Goal: Book appointment/travel/reservation

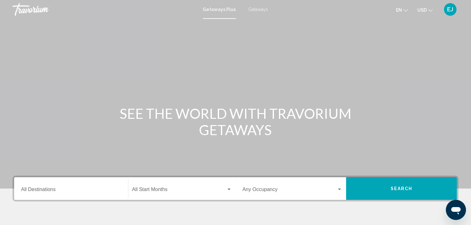
click at [256, 8] on span "Getaways" at bounding box center [259, 9] width 20 height 5
click at [92, 188] on input "Destination All Destinations" at bounding box center [71, 191] width 100 height 6
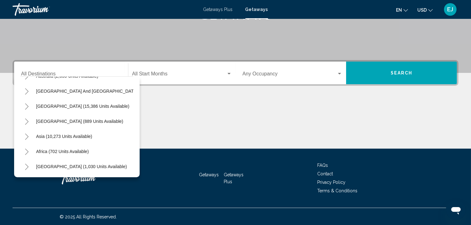
scroll to position [26, 0]
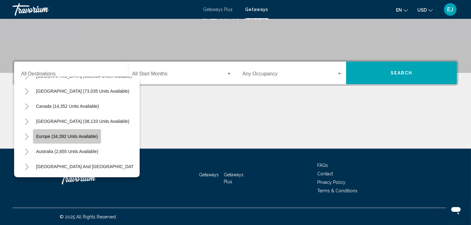
click at [91, 134] on span "Europe (34,392 units available)" at bounding box center [67, 136] width 62 height 5
type input "**********"
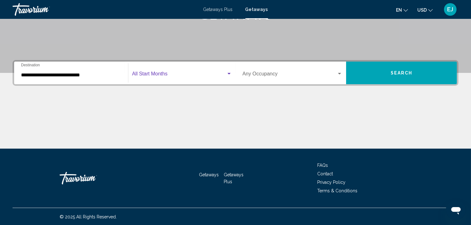
click at [229, 73] on div "Search widget" at bounding box center [229, 74] width 3 height 2
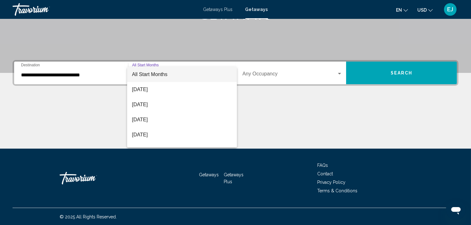
scroll to position [70, 0]
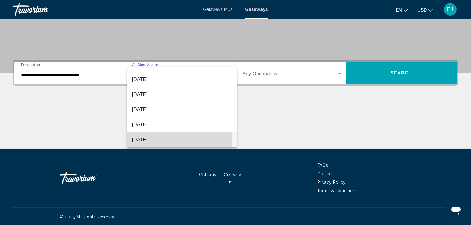
click at [152, 137] on span "[DATE]" at bounding box center [182, 139] width 100 height 15
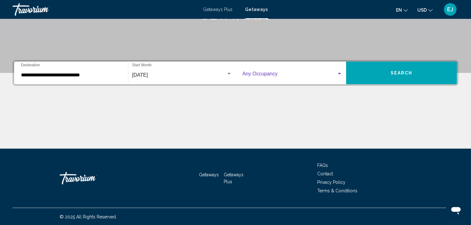
click at [340, 73] on div "Search widget" at bounding box center [339, 74] width 3 height 2
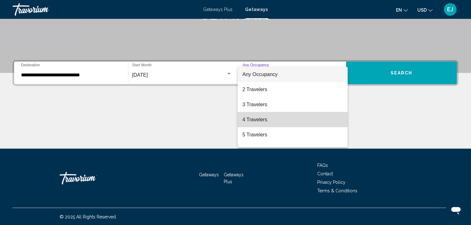
click at [340, 118] on mat-option "4 Travelers" at bounding box center [293, 119] width 110 height 15
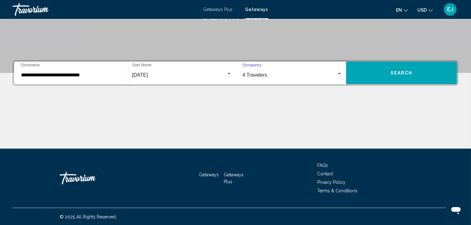
click at [395, 71] on span "Search" at bounding box center [402, 73] width 22 height 5
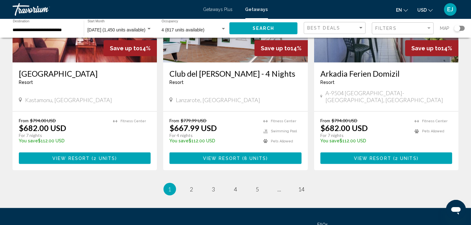
scroll to position [807, 0]
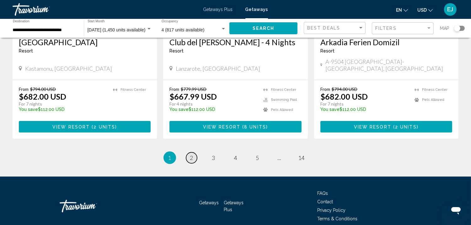
click at [191, 154] on span "2" at bounding box center [191, 157] width 3 height 7
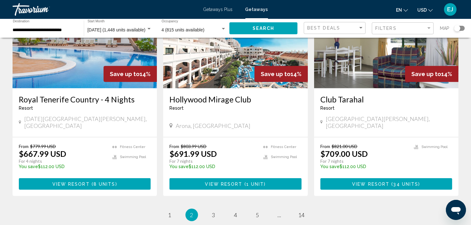
scroll to position [807, 0]
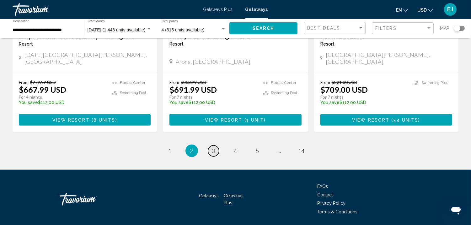
click at [214, 147] on span "3" at bounding box center [213, 150] width 3 height 7
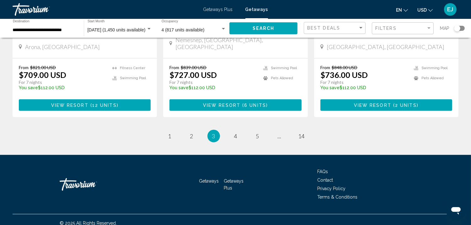
scroll to position [807, 0]
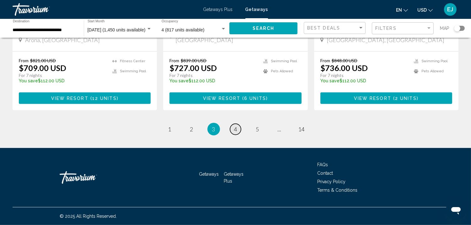
click at [235, 129] on span "4" at bounding box center [235, 129] width 3 height 7
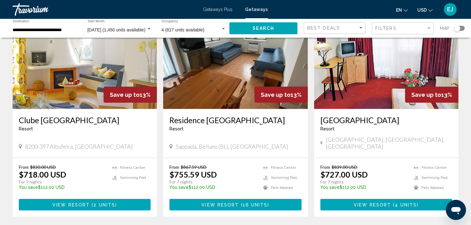
scroll to position [780, 0]
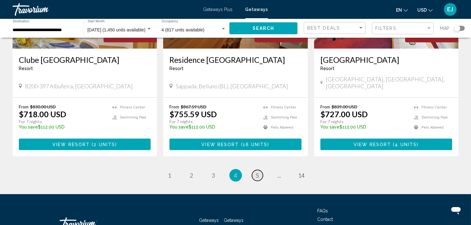
click at [256, 172] on span "5" at bounding box center [257, 175] width 3 height 7
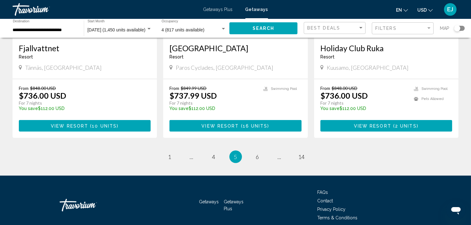
scroll to position [789, 0]
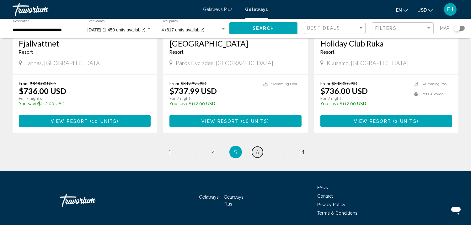
click at [257, 148] on span "6" at bounding box center [257, 151] width 3 height 7
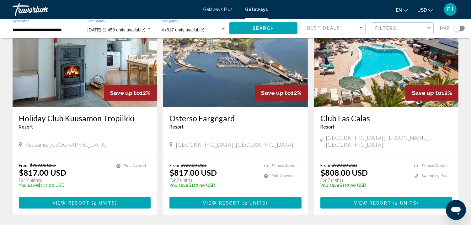
scroll to position [771, 0]
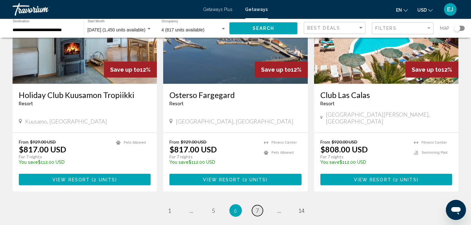
click at [258, 207] on span "7" at bounding box center [257, 210] width 3 height 7
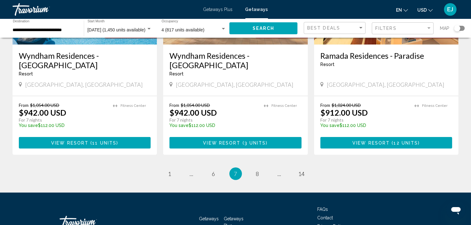
scroll to position [816, 0]
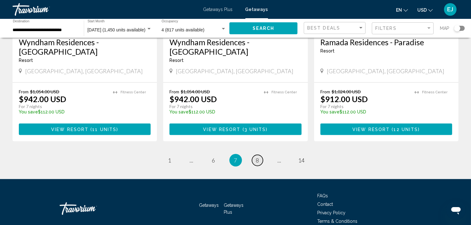
click at [258, 157] on span "8" at bounding box center [257, 160] width 3 height 7
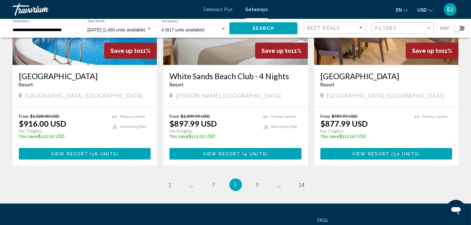
scroll to position [807, 0]
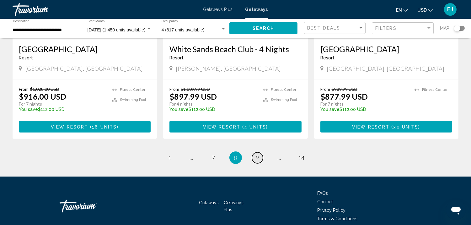
click at [257, 154] on span "9" at bounding box center [257, 157] width 3 height 7
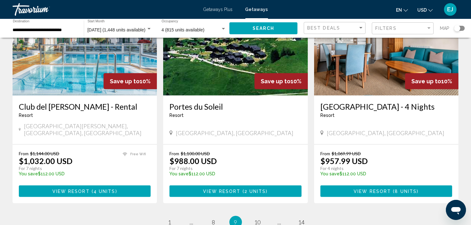
scroll to position [808, 0]
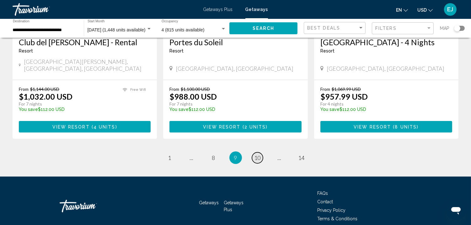
click at [259, 154] on span "10" at bounding box center [258, 157] width 6 height 7
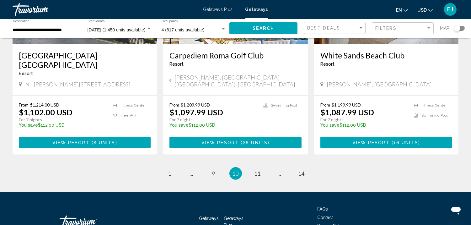
scroll to position [817, 0]
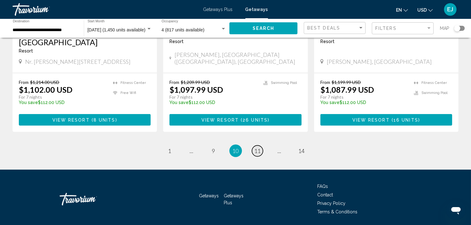
click at [256, 147] on span "11" at bounding box center [258, 150] width 6 height 7
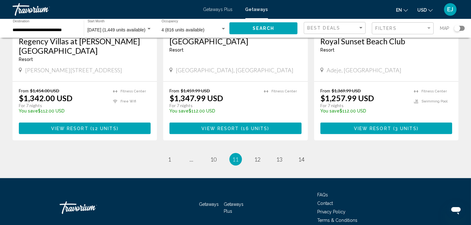
scroll to position [807, 0]
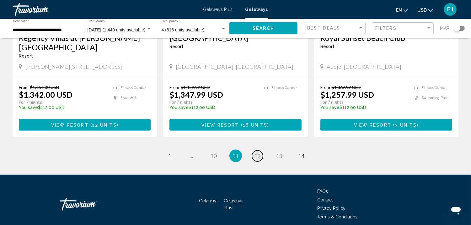
click at [256, 152] on span "12" at bounding box center [258, 155] width 6 height 7
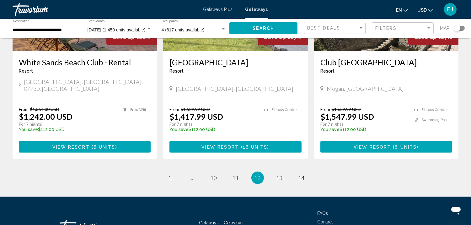
scroll to position [807, 0]
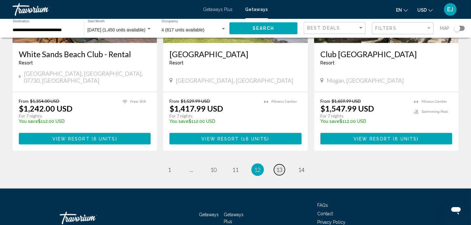
click at [279, 166] on span "13" at bounding box center [280, 169] width 6 height 7
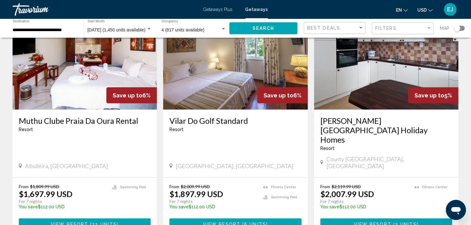
scroll to position [739, 0]
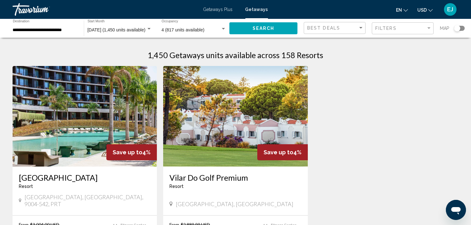
click at [218, 7] on span "Getaways Plus" at bounding box center [218, 9] width 30 height 5
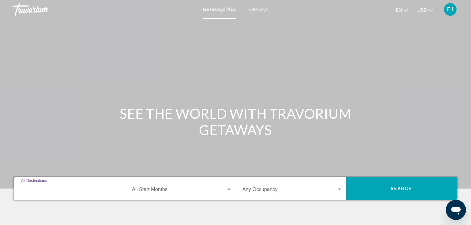
click at [67, 189] on input "Destination All Destinations" at bounding box center [71, 191] width 100 height 6
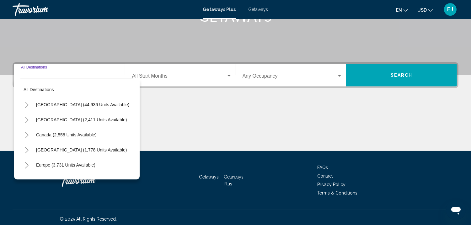
scroll to position [116, 0]
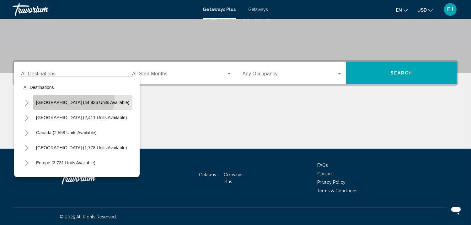
click at [64, 97] on button "[GEOGRAPHIC_DATA] (44,936 units available)" at bounding box center [83, 102] width 100 height 14
type input "**********"
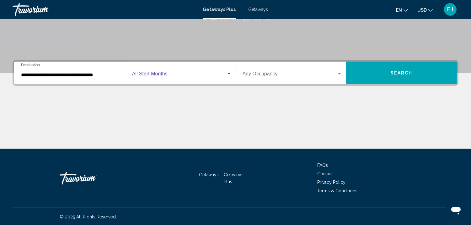
click at [229, 73] on div "Search widget" at bounding box center [229, 74] width 3 height 2
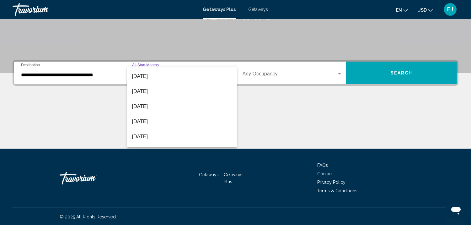
scroll to position [70, 0]
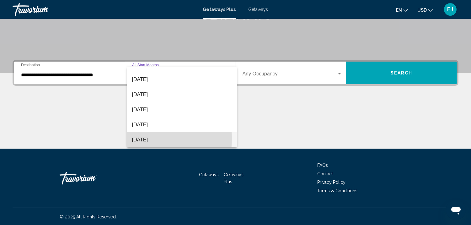
click at [154, 138] on span "[DATE]" at bounding box center [182, 139] width 100 height 15
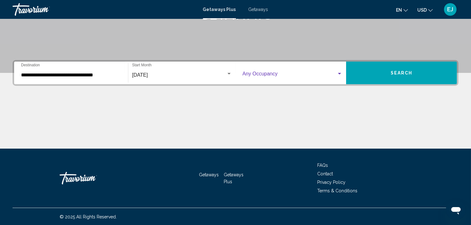
click at [340, 73] on div "Search widget" at bounding box center [339, 74] width 3 height 2
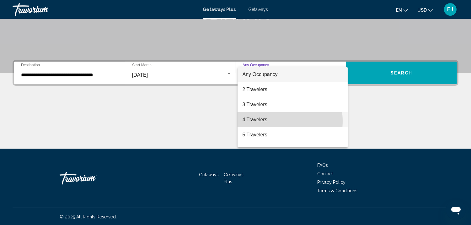
click at [265, 121] on span "4 Travelers" at bounding box center [293, 119] width 100 height 15
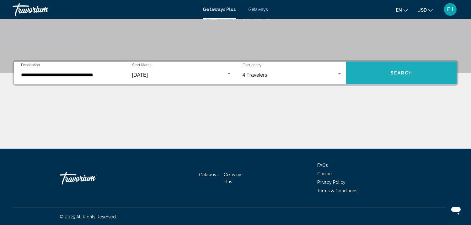
click at [395, 71] on span "Search" at bounding box center [402, 73] width 22 height 5
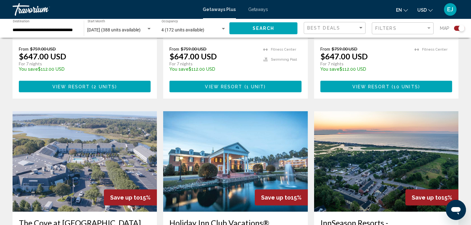
scroll to position [1020, 0]
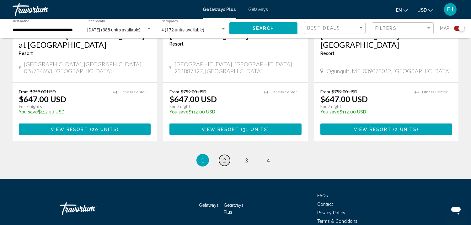
click at [222, 155] on link "page 2" at bounding box center [224, 160] width 11 height 11
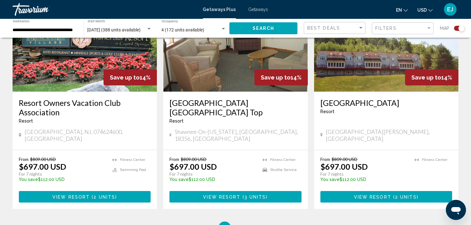
scroll to position [993, 0]
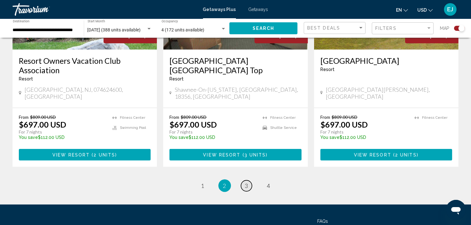
click at [246, 182] on span "3" at bounding box center [246, 185] width 3 height 7
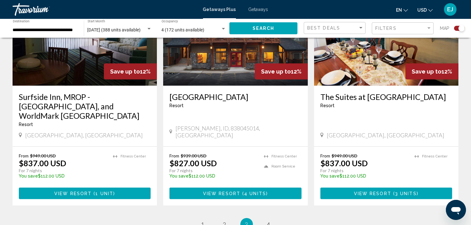
scroll to position [1030, 0]
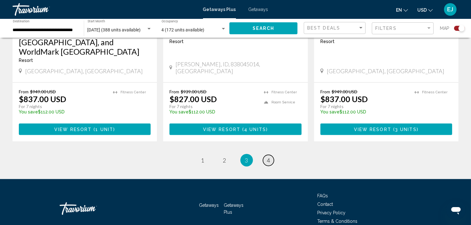
click at [269, 157] on span "4" at bounding box center [268, 160] width 3 height 7
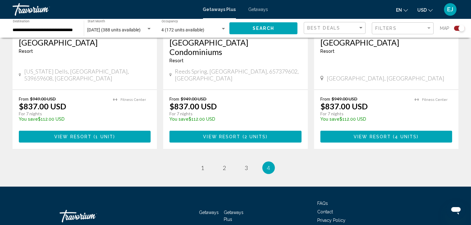
scroll to position [571, 0]
